Goal: Transaction & Acquisition: Purchase product/service

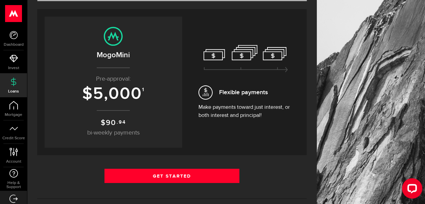
scroll to position [68, 0]
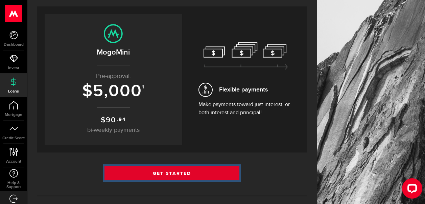
click at [177, 169] on link "Get Started" at bounding box center [171, 173] width 135 height 14
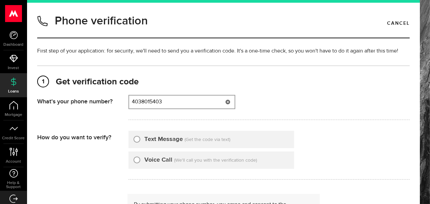
type input "4038015403"
click at [134, 141] on div "Text Message" at bounding box center [158, 139] width 49 height 9
drag, startPoint x: 136, startPoint y: 143, endPoint x: 143, endPoint y: 137, distance: 9.1
click at [137, 143] on div "Text Message" at bounding box center [158, 139] width 49 height 9
click at [138, 137] on input "Text Message" at bounding box center [137, 138] width 7 height 7
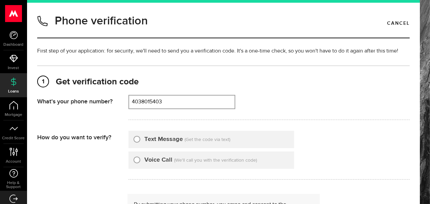
radio input "true"
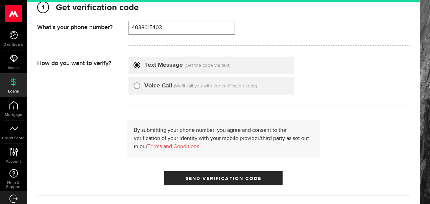
scroll to position [101, 0]
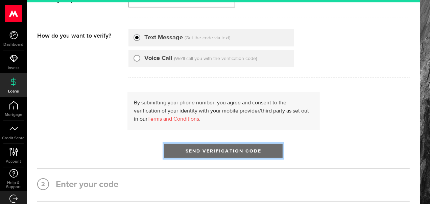
click at [207, 149] on span "Send Verification Code" at bounding box center [224, 150] width 76 height 5
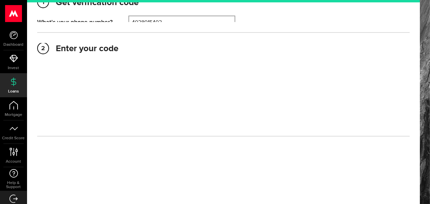
scroll to position [77, 0]
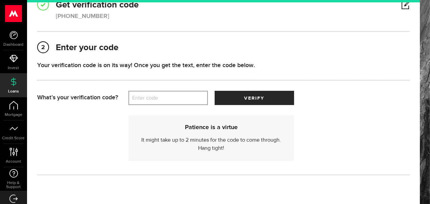
click at [155, 99] on label "Enter code" at bounding box center [167, 98] width 79 height 14
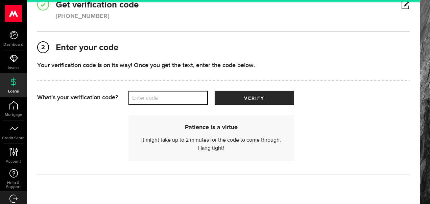
click at [155, 99] on input "Enter code" at bounding box center [167, 98] width 79 height 14
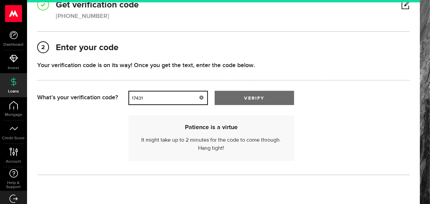
type input "17431"
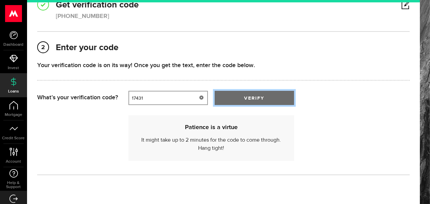
click at [249, 96] on span "verify" at bounding box center [254, 98] width 20 height 5
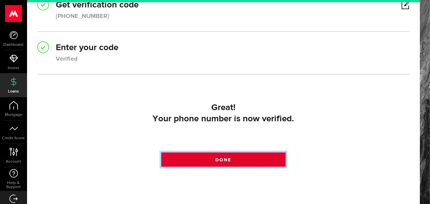
click at [231, 160] on link "Done" at bounding box center [223, 159] width 124 height 14
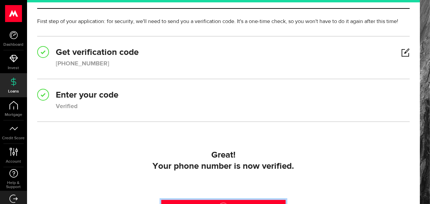
scroll to position [0, 0]
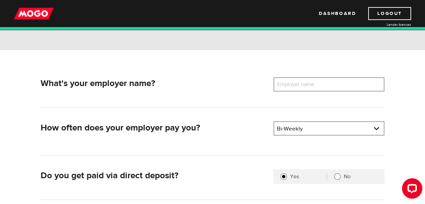
click at [302, 80] on label "Employer name" at bounding box center [301, 84] width 54 height 14
click at [302, 80] on input "Employer name" at bounding box center [329, 84] width 111 height 14
click at [290, 84] on input "Ranki Inlet Housing" at bounding box center [329, 84] width 111 height 14
click at [333, 87] on input "Rankin Inlet Housing" at bounding box center [329, 84] width 111 height 14
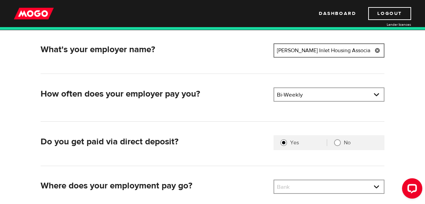
scroll to position [135, 0]
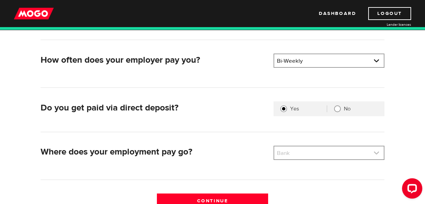
type input "Rankin Inlet Housing Association"
click at [378, 149] on link at bounding box center [329, 152] width 110 height 13
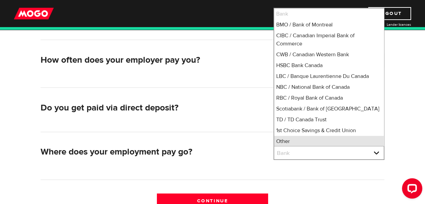
scroll to position [1, 0]
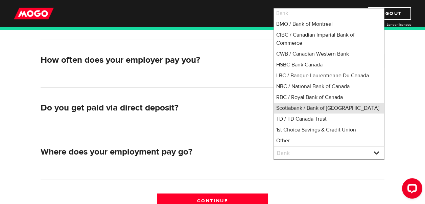
click at [309, 110] on li "Scotiabank / Bank of Nova Scotia" at bounding box center [329, 107] width 110 height 11
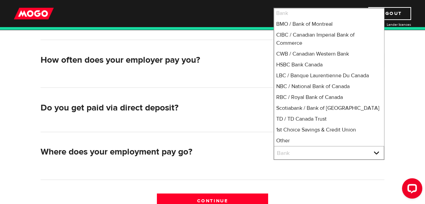
select select "2"
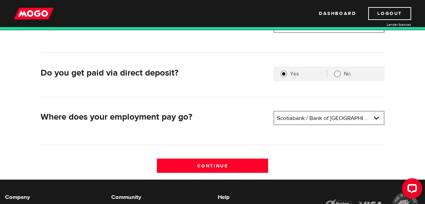
scroll to position [203, 0]
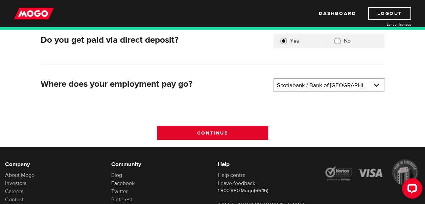
click at [209, 134] on input "Continue" at bounding box center [212, 132] width 111 height 14
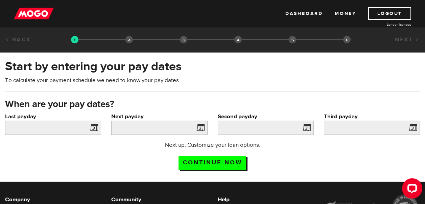
click at [93, 129] on span at bounding box center [93, 128] width 10 height 11
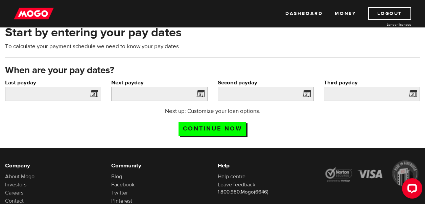
click at [94, 95] on span at bounding box center [93, 94] width 10 height 11
click at [75, 90] on input "Last payday" at bounding box center [53, 94] width 96 height 14
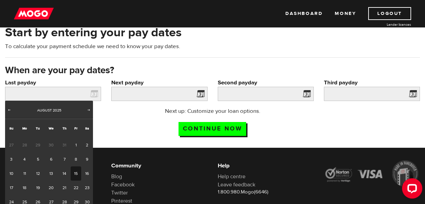
click at [77, 171] on link "15" at bounding box center [76, 173] width 10 height 14
type input "[DATE]"
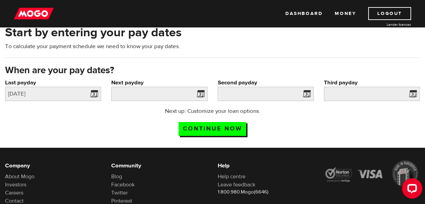
click at [201, 95] on span at bounding box center [199, 94] width 10 height 11
click at [187, 94] on input "Next payday" at bounding box center [159, 94] width 96 height 14
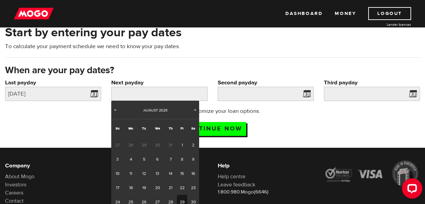
click at [182, 200] on link "29" at bounding box center [182, 201] width 10 height 14
type input "2025/08/29"
type input "2025/9/12"
type input "2025/9/26"
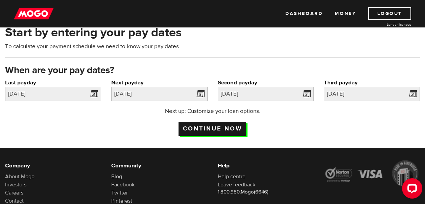
click at [219, 130] on input "Continue now" at bounding box center [213, 129] width 68 height 14
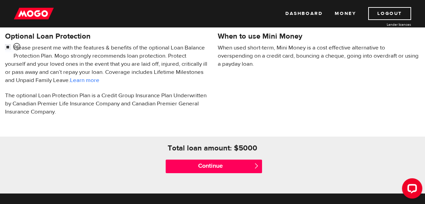
scroll to position [237, 0]
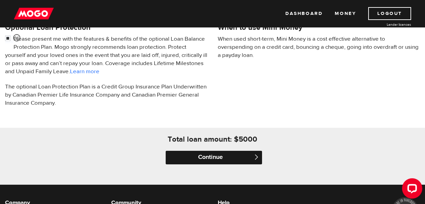
click at [240, 156] on input "Continue" at bounding box center [214, 157] width 96 height 14
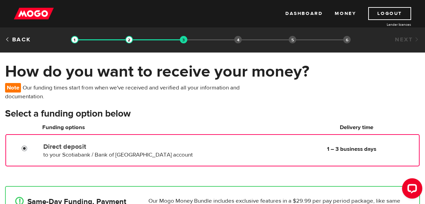
radio input "true"
click at [24, 148] on input "Direct deposit" at bounding box center [26, 149] width 8 height 8
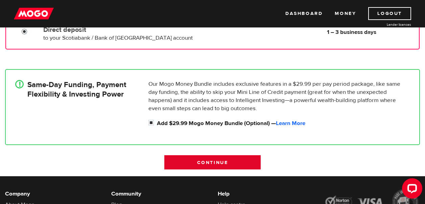
scroll to position [135, 0]
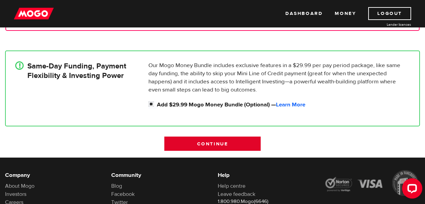
click at [232, 142] on input "Continue" at bounding box center [212, 143] width 96 height 14
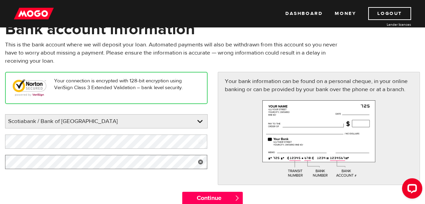
scroll to position [68, 0]
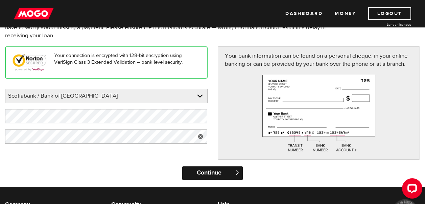
click at [202, 172] on input "Continue" at bounding box center [212, 173] width 61 height 14
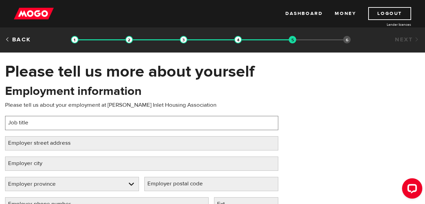
click at [64, 118] on input "Job title" at bounding box center [141, 123] width 273 height 14
type input "Maintenance [PERSON_NAME]"
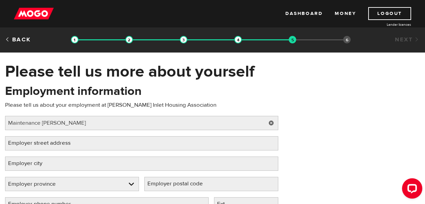
click at [57, 140] on label "Employer street address" at bounding box center [44, 143] width 79 height 14
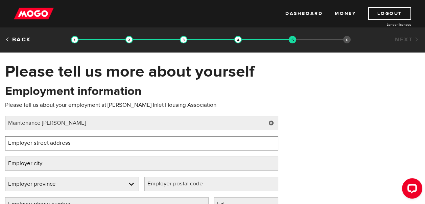
click at [57, 140] on input "Employer street address" at bounding box center [141, 143] width 273 height 14
type input "Box 160"
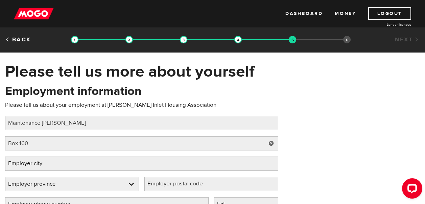
click at [43, 165] on label "Employer city" at bounding box center [30, 163] width 51 height 14
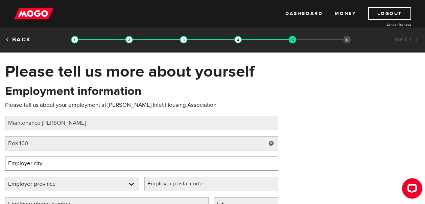
click at [43, 165] on input "Employer city" at bounding box center [141, 163] width 273 height 14
type input "Rankin Inlet"
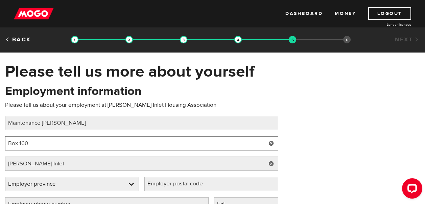
click at [36, 143] on input "Box 160" at bounding box center [141, 143] width 273 height 14
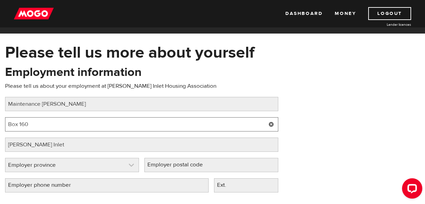
scroll to position [34, 0]
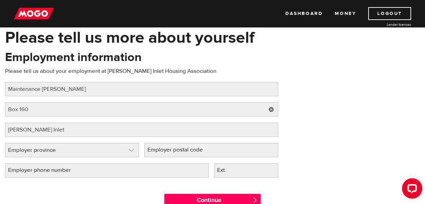
click at [126, 148] on link at bounding box center [71, 150] width 133 height 14
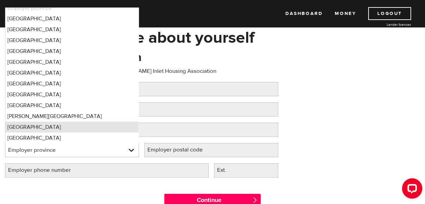
scroll to position [0, 0]
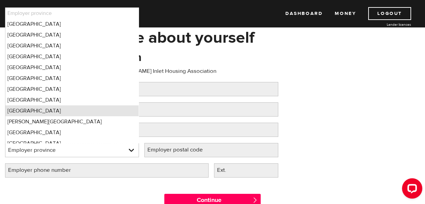
click at [55, 108] on li "Nunavut" at bounding box center [71, 110] width 133 height 11
select select "NU"
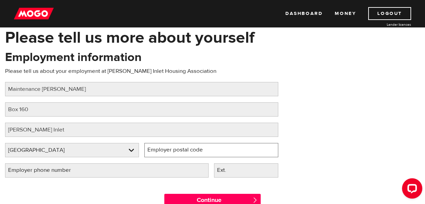
click at [224, 151] on input "Employer postal code" at bounding box center [211, 150] width 134 height 14
type input "X0C 0G0"
click at [75, 169] on label "Employer phone number" at bounding box center [45, 170] width 80 height 14
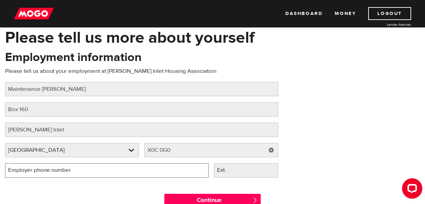
click at [75, 169] on input "Employer phone number" at bounding box center [107, 170] width 204 height 14
type input "(867) 645-2552"
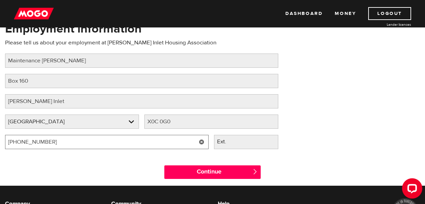
scroll to position [101, 0]
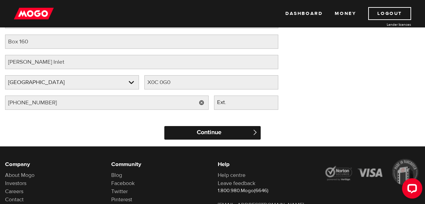
click at [194, 130] on input "Continue" at bounding box center [212, 133] width 96 height 14
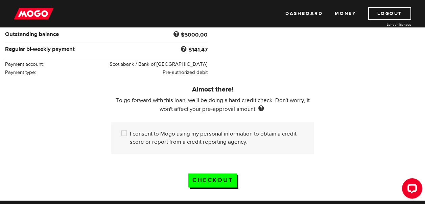
scroll to position [203, 0]
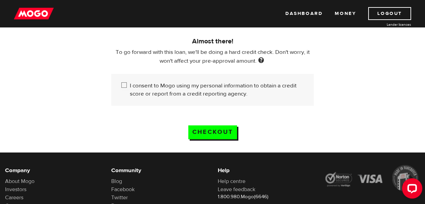
click at [125, 83] on input "I consent to Mogo using my personal information to obtain a credit score or rep…" at bounding box center [125, 85] width 8 height 8
checkbox input "true"
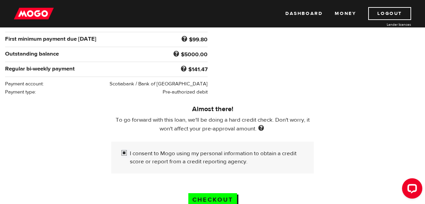
scroll to position [169, 0]
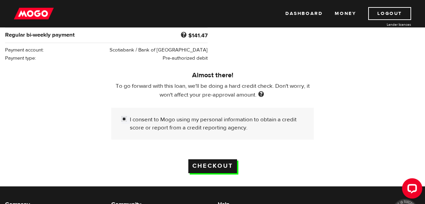
click at [216, 167] on input "Checkout" at bounding box center [212, 166] width 49 height 14
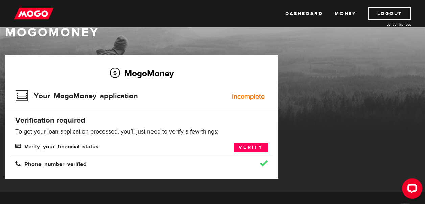
scroll to position [34, 0]
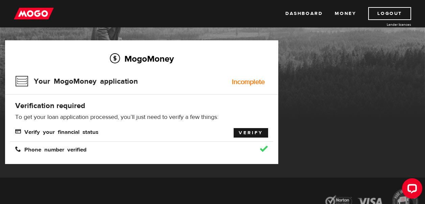
click at [245, 133] on link "Verify" at bounding box center [251, 132] width 34 height 9
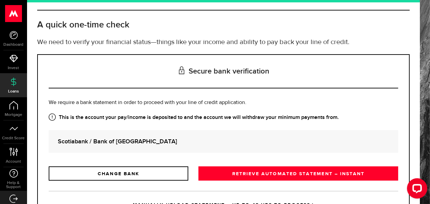
scroll to position [63, 0]
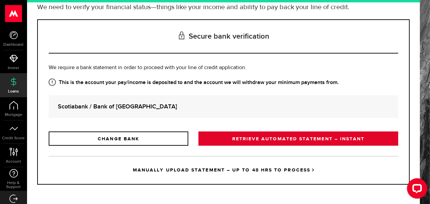
click at [258, 136] on link "RETRIEVE AUTOMATED STATEMENT – INSTANT" at bounding box center [298, 138] width 200 height 14
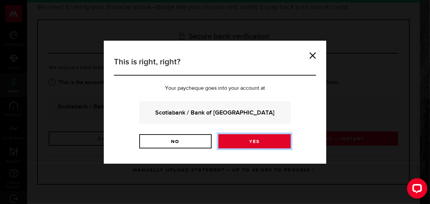
click at [243, 141] on link "Yes" at bounding box center [254, 141] width 72 height 14
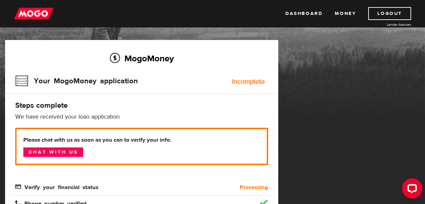
scroll to position [34, 0]
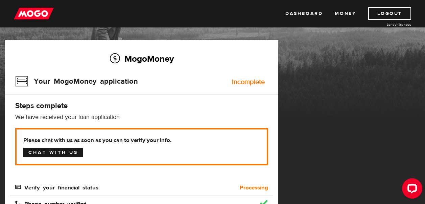
drag, startPoint x: 37, startPoint y: 153, endPoint x: 219, endPoint y: 137, distance: 183.6
click at [37, 153] on link "Chat with us" at bounding box center [53, 151] width 60 height 9
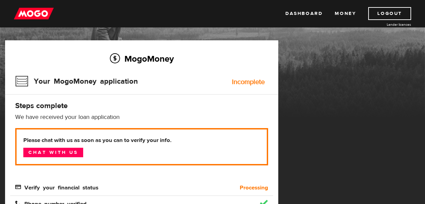
click at [243, 80] on div "Incomplete" at bounding box center [248, 81] width 33 height 7
click at [50, 82] on h3 "Your MogoMoney application" at bounding box center [76, 81] width 123 height 18
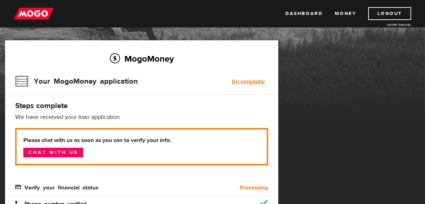
scroll to position [101, 0]
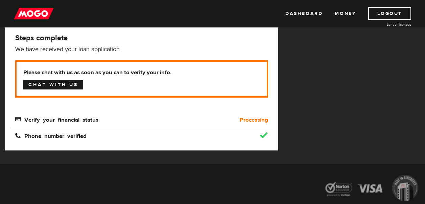
click at [62, 85] on link "Chat with us" at bounding box center [53, 84] width 60 height 9
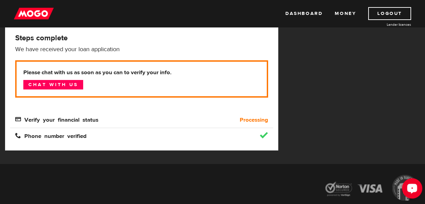
click at [413, 190] on div "Open LiveChat chat widget" at bounding box center [411, 187] width 11 height 11
click at [187, 4] on div "Dashboard Money Logout Lender licences Dashboard Money Logout Lender licences" at bounding box center [212, 13] width 425 height 27
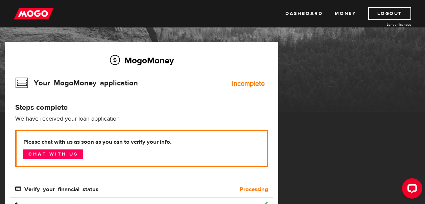
scroll to position [68, 0]
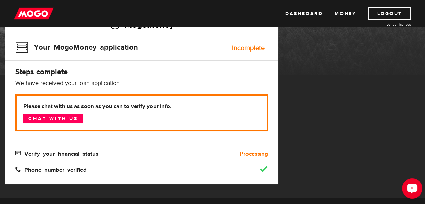
drag, startPoint x: 403, startPoint y: 180, endPoint x: 417, endPoint y: 185, distance: 15.0
click at [417, 185] on div "Open LiveChat chat widget" at bounding box center [411, 187] width 11 height 11
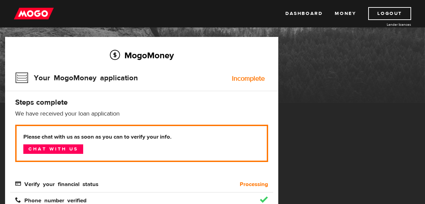
scroll to position [34, 0]
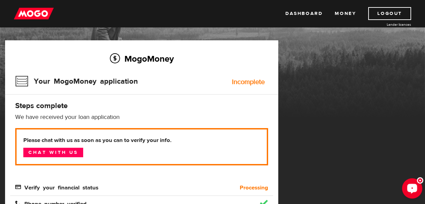
click at [409, 183] on div "Open LiveChat chat widget" at bounding box center [411, 187] width 11 height 11
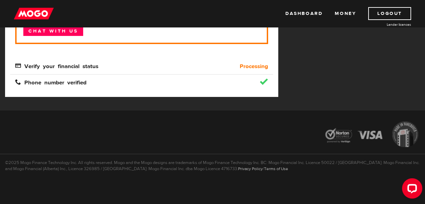
scroll to position [0, 0]
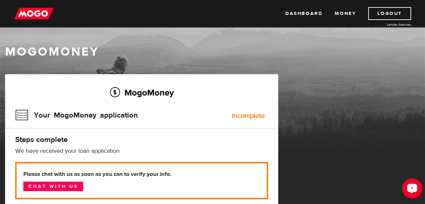
drag, startPoint x: 807, startPoint y: 364, endPoint x: 411, endPoint y: 189, distance: 432.3
click at [411, 189] on icon "Open LiveChat chat widget" at bounding box center [412, 188] width 6 height 4
drag, startPoint x: 411, startPoint y: 188, endPoint x: 801, endPoint y: 354, distance: 423.4
click at [411, 188] on icon "Open LiveChat chat widget" at bounding box center [412, 188] width 6 height 4
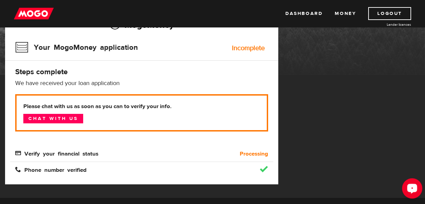
click at [410, 183] on div "Open LiveChat chat widget" at bounding box center [411, 187] width 11 height 11
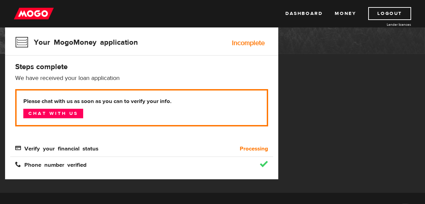
scroll to position [87, 0]
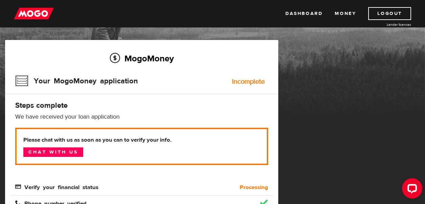
scroll to position [34, 0]
